Goal: Information Seeking & Learning: Learn about a topic

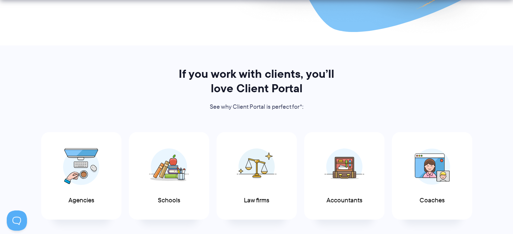
scroll to position [303, 0]
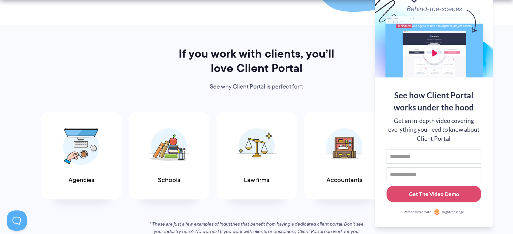
click at [168, 90] on div "If you work with clients, you’ll love Client Portal See why Client Portal is pe…" at bounding box center [256, 141] width 458 height 189
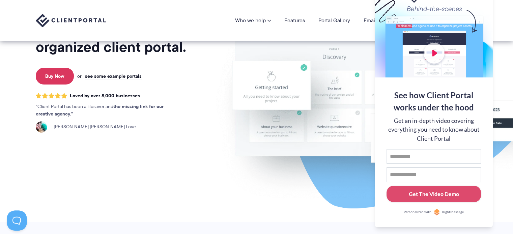
scroll to position [106, 0]
click at [505, 146] on img at bounding box center [393, 60] width 378 height 323
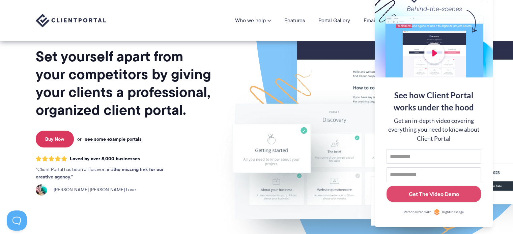
scroll to position [0, 0]
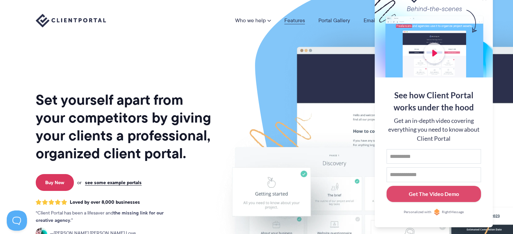
click at [287, 20] on link "Features" at bounding box center [294, 20] width 21 height 5
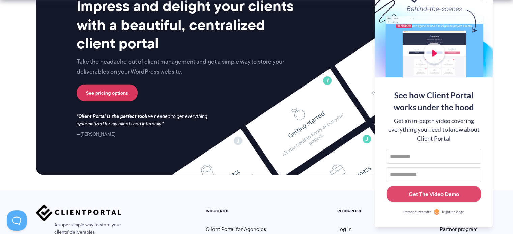
scroll to position [1847, 0]
